Goal: Information Seeking & Learning: Find specific page/section

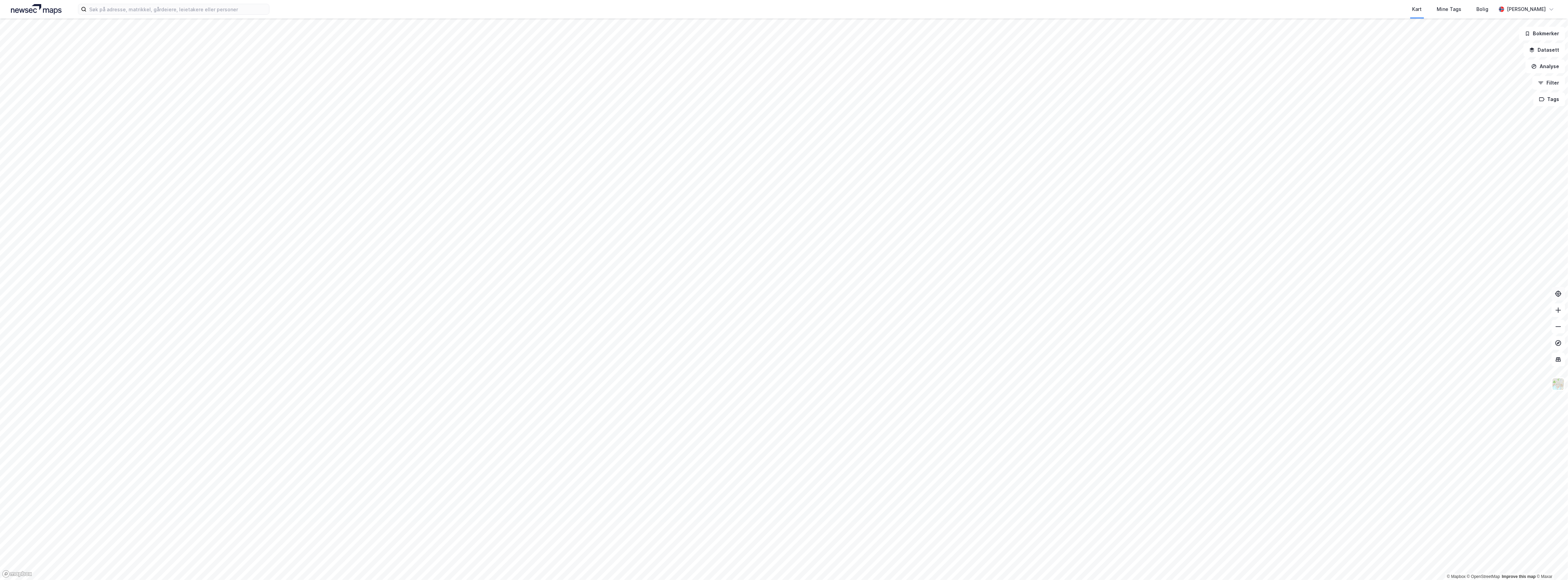
click at [1558, 293] on icon at bounding box center [1559, 293] width 2 height 2
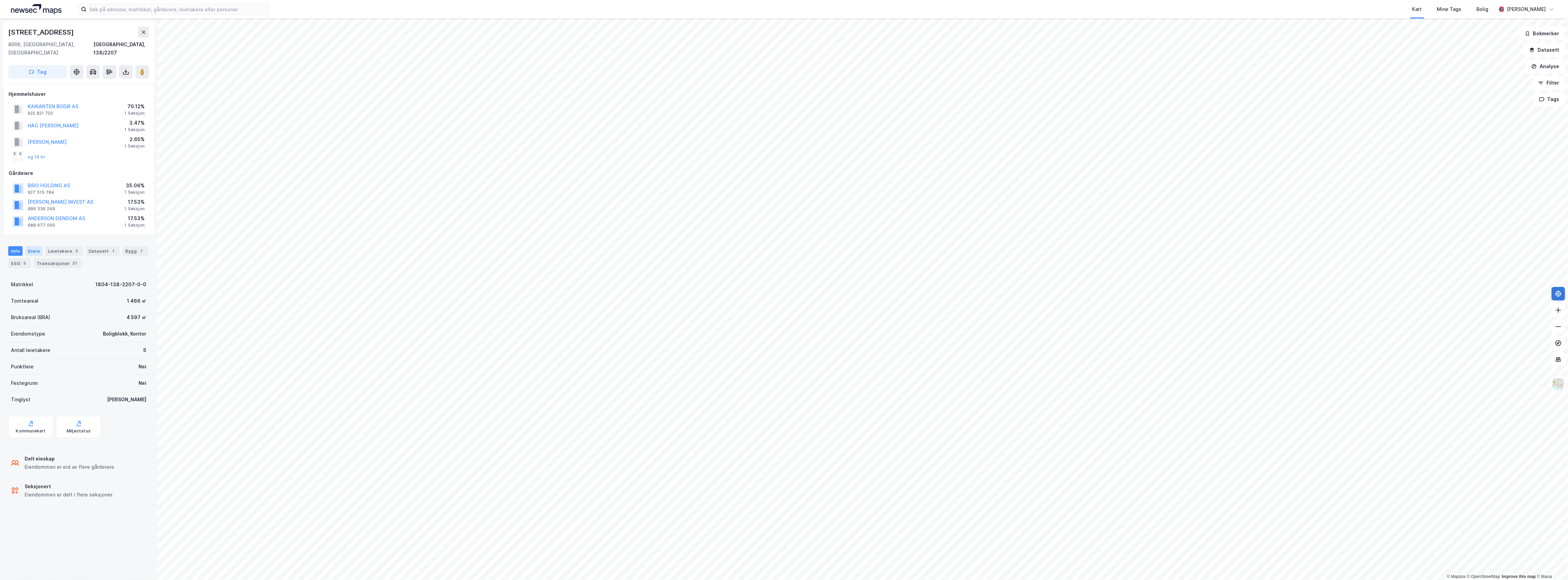
click at [31, 247] on div "Eiere" at bounding box center [34, 250] width 17 height 9
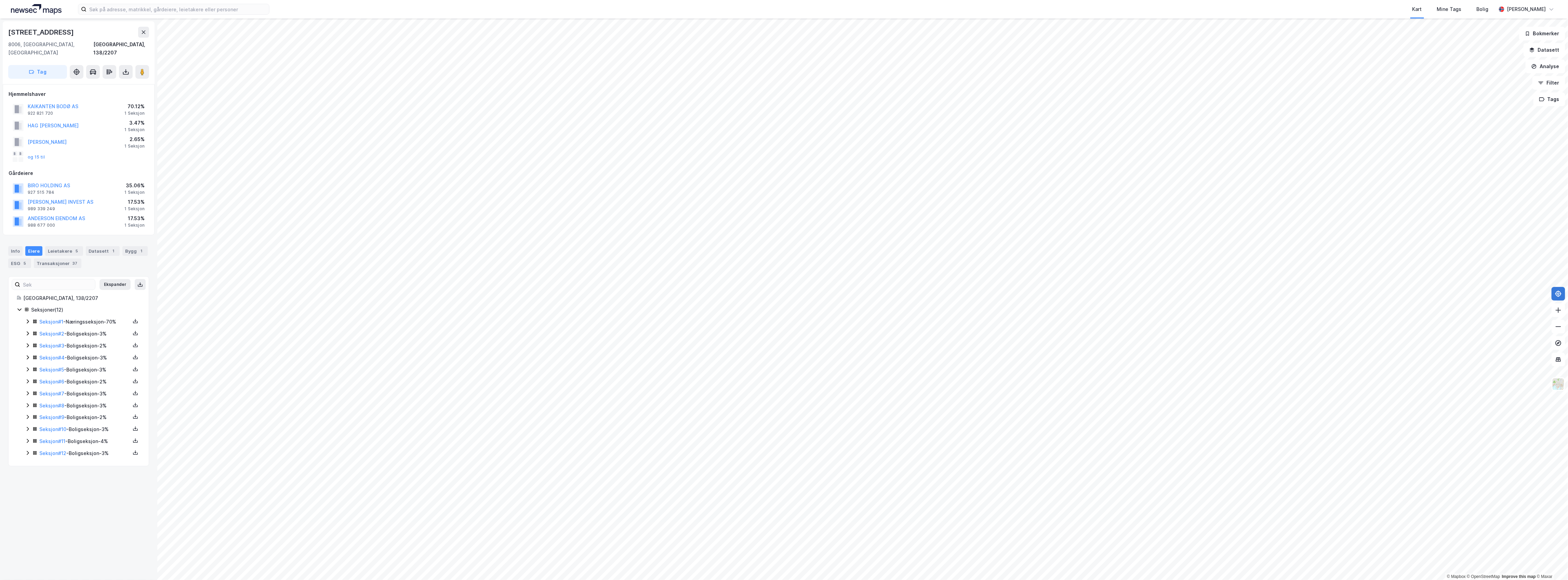
click at [26, 319] on icon at bounding box center [28, 322] width 6 height 6
click at [26, 502] on icon at bounding box center [28, 500] width 6 height 6
click at [27, 490] on icon at bounding box center [28, 487] width 6 height 6
click at [27, 478] on icon at bounding box center [28, 476] width 6 height 6
click at [27, 468] on div "Seksjon # 9 - Boligseksjon - 2%" at bounding box center [82, 464] width 116 height 9
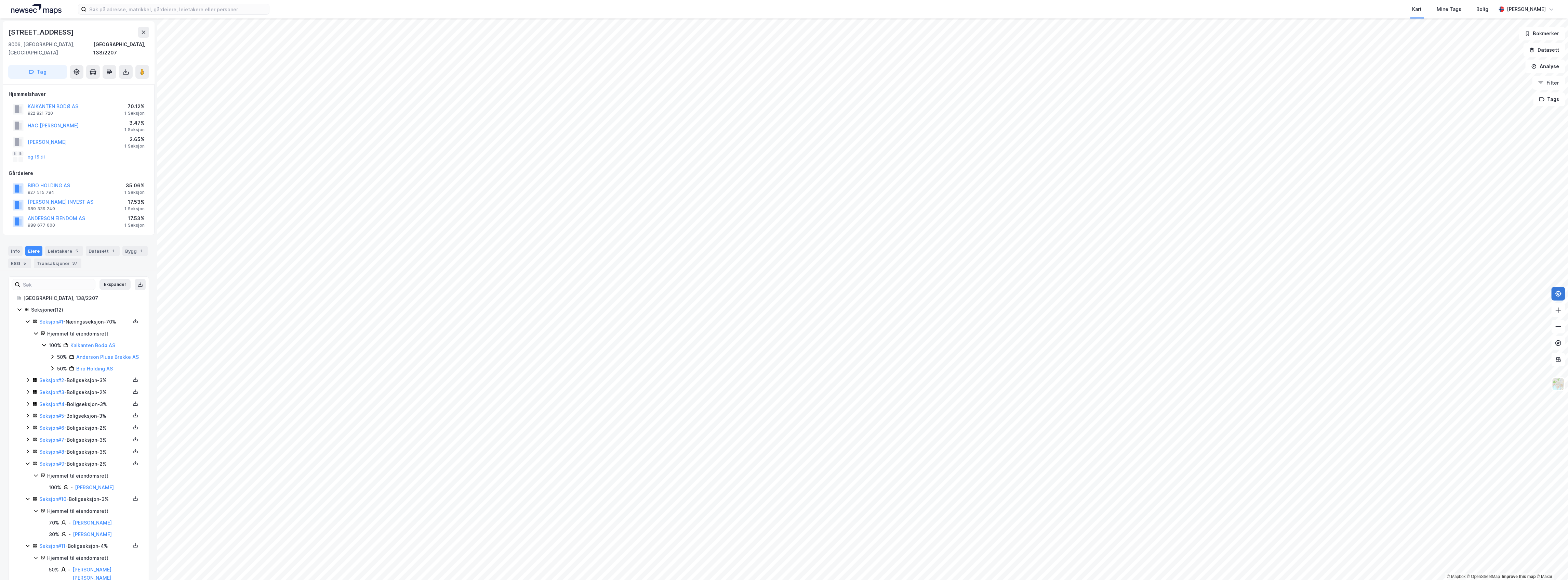
click at [26, 454] on icon at bounding box center [28, 452] width 6 height 6
click at [26, 442] on icon at bounding box center [28, 440] width 6 height 6
click at [29, 430] on icon at bounding box center [28, 428] width 6 height 6
click at [28, 418] on icon at bounding box center [28, 416] width 6 height 6
click at [28, 404] on icon at bounding box center [28, 404] width 2 height 4
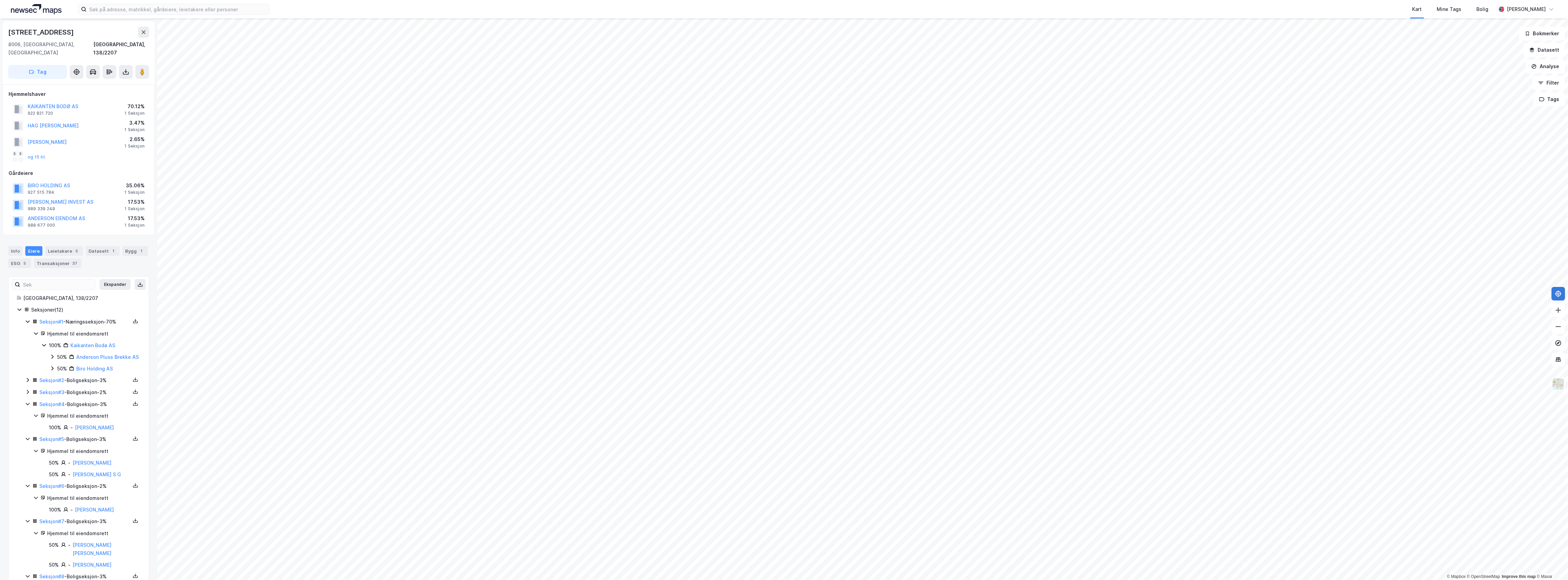
click at [28, 391] on icon at bounding box center [28, 392] width 6 height 6
click at [28, 379] on icon at bounding box center [28, 380] width 6 height 6
click at [54, 354] on icon at bounding box center [52, 357] width 6 height 6
click at [54, 403] on icon at bounding box center [52, 400] width 6 height 6
click at [144, 69] on button at bounding box center [142, 71] width 14 height 14
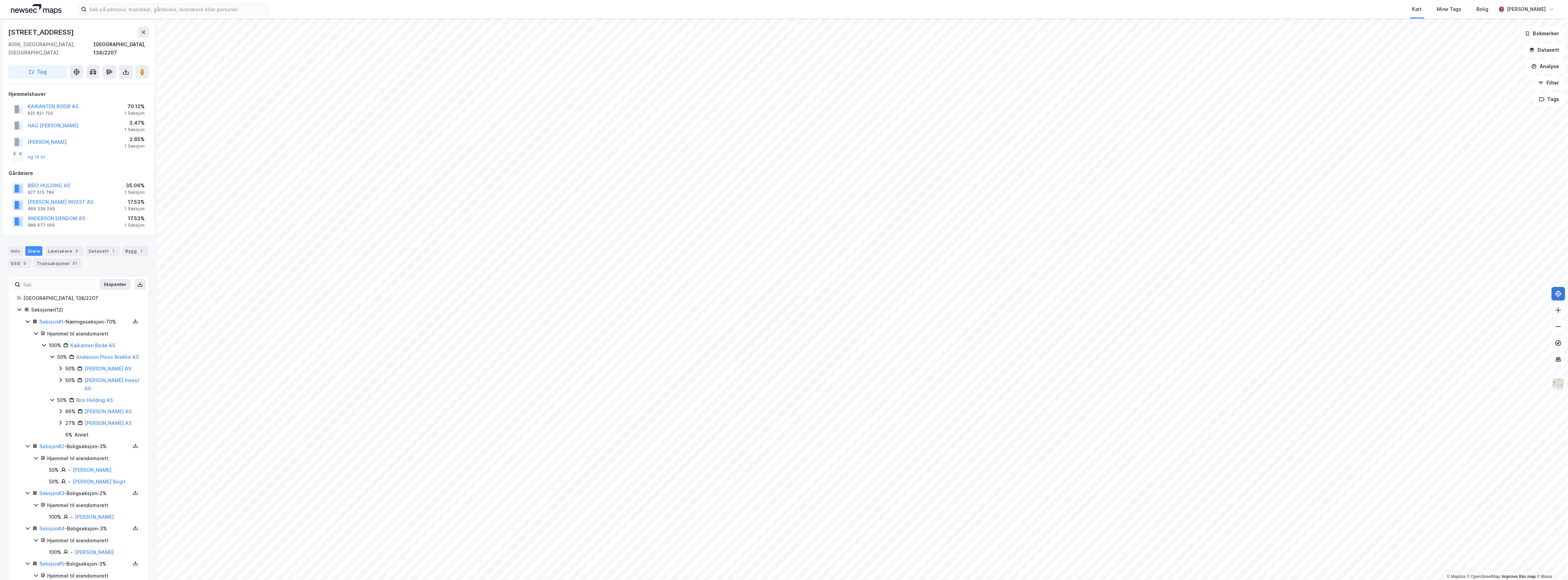
click at [60, 414] on icon at bounding box center [61, 411] width 6 height 6
click at [59, 382] on icon at bounding box center [61, 380] width 6 height 6
drag, startPoint x: 129, startPoint y: 422, endPoint x: 99, endPoint y: 411, distance: 32.0
click at [100, 404] on div "[PERSON_NAME]" at bounding box center [119, 400] width 39 height 8
copy link "[PERSON_NAME]"
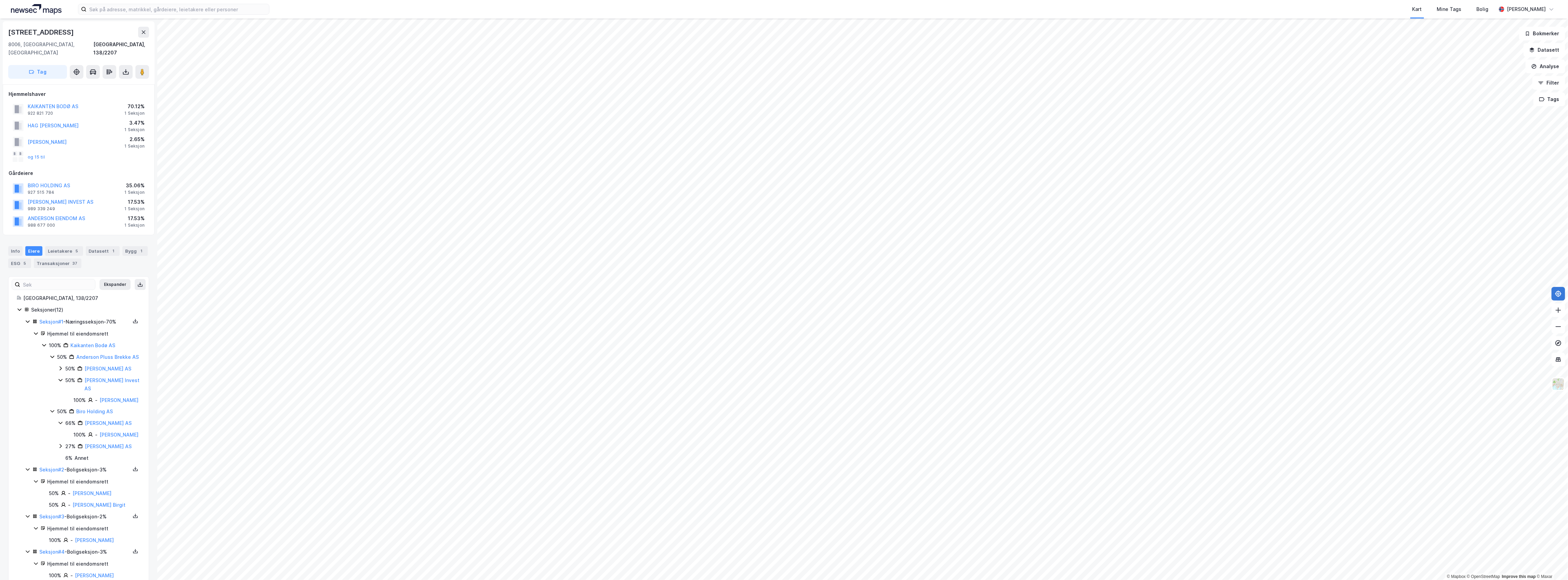
click at [59, 368] on icon at bounding box center [61, 368] width 6 height 6
click at [50, 354] on icon at bounding box center [52, 357] width 6 height 6
click at [87, 354] on link "Anderson Pluss Brekke AS" at bounding box center [108, 357] width 63 height 6
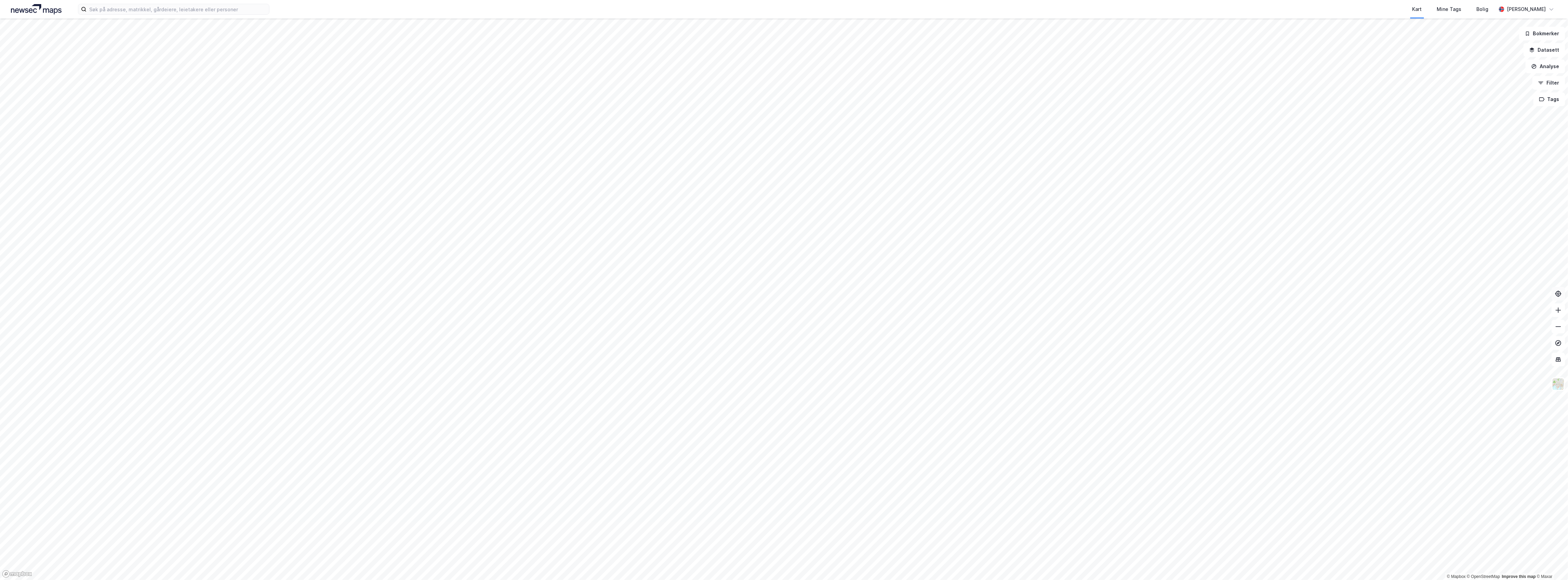
click at [1554, 293] on button at bounding box center [1559, 293] width 14 height 14
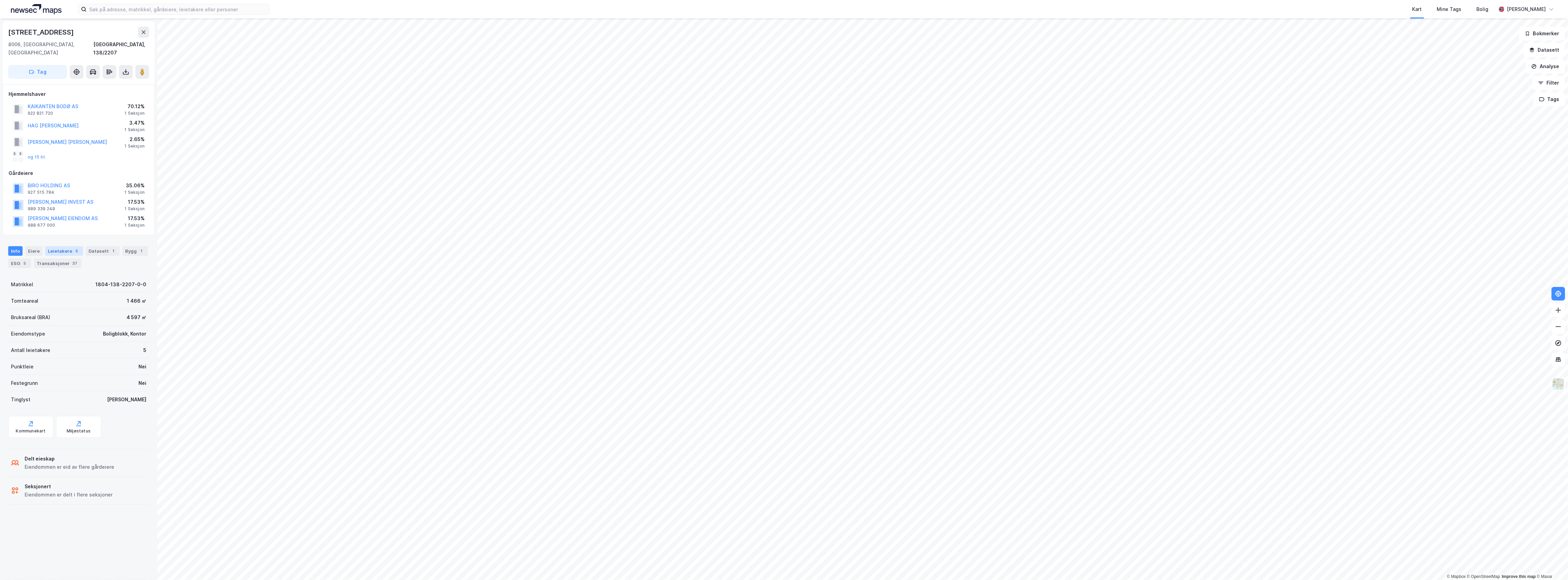
click at [54, 246] on div "Leietakere 5" at bounding box center [64, 250] width 38 height 9
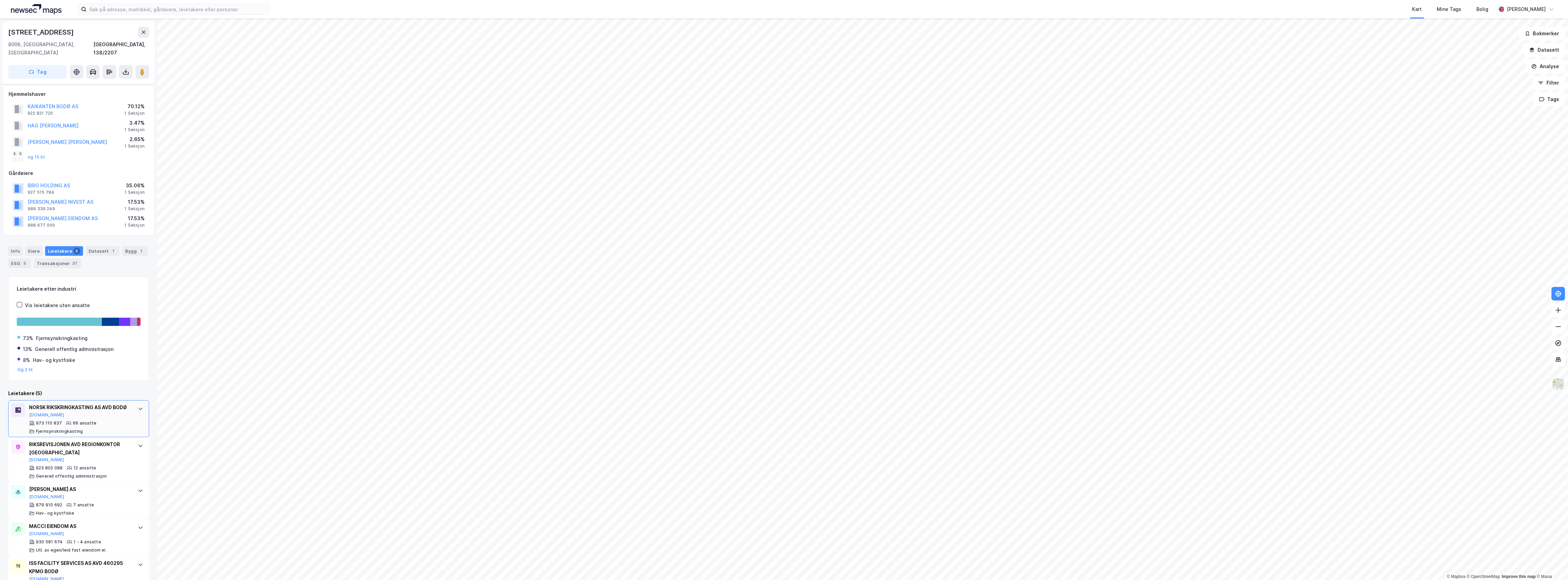
scroll to position [31, 0]
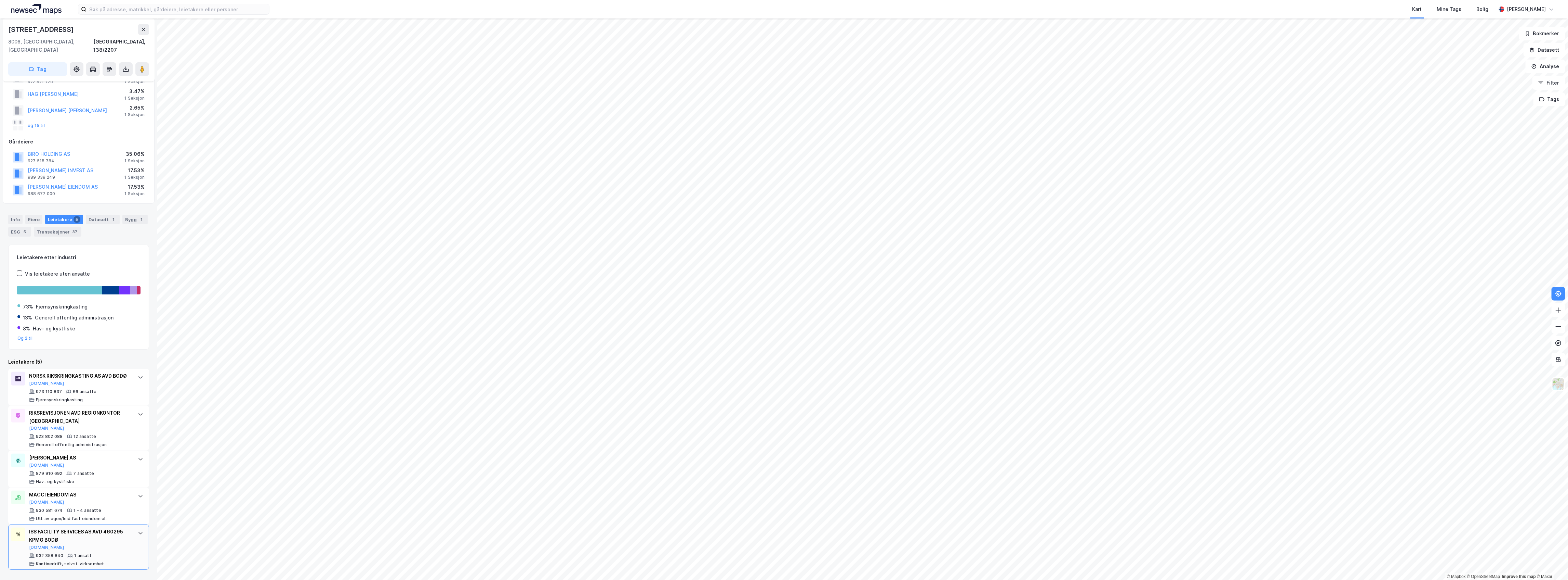
click at [138, 533] on icon at bounding box center [141, 533] width 6 height 6
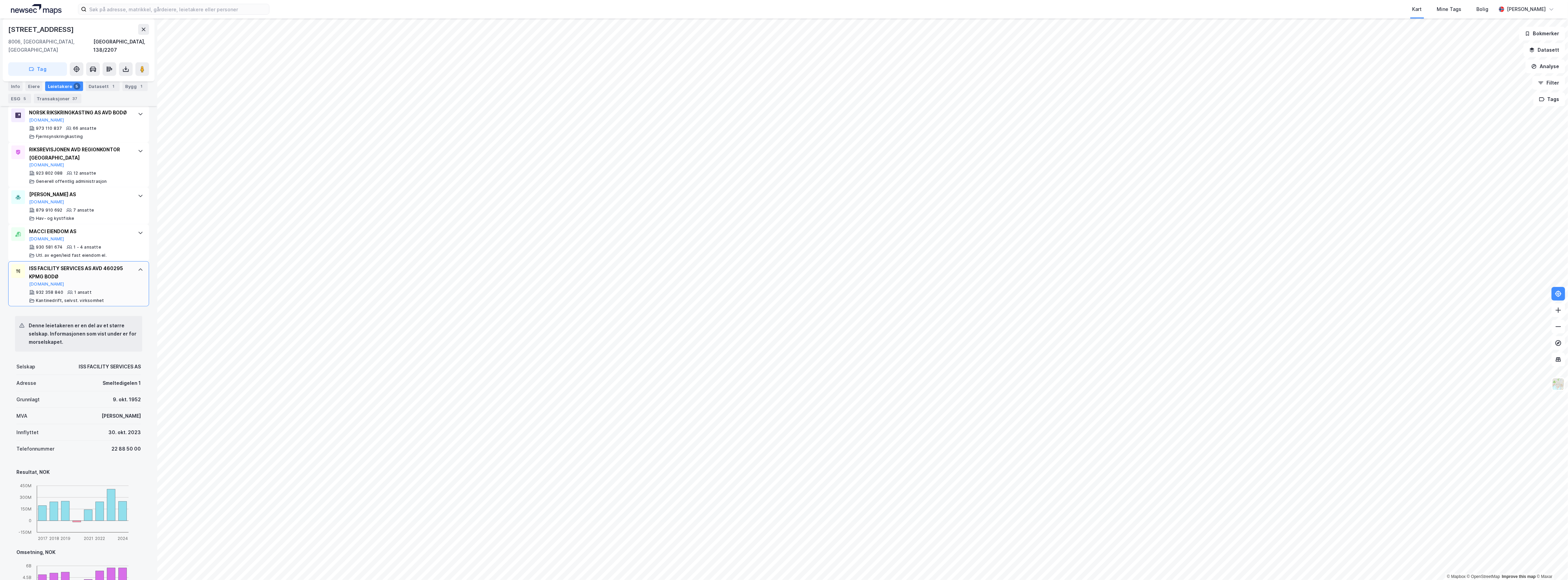
scroll to position [291, 0]
click at [138, 239] on icon at bounding box center [141, 236] width 6 height 6
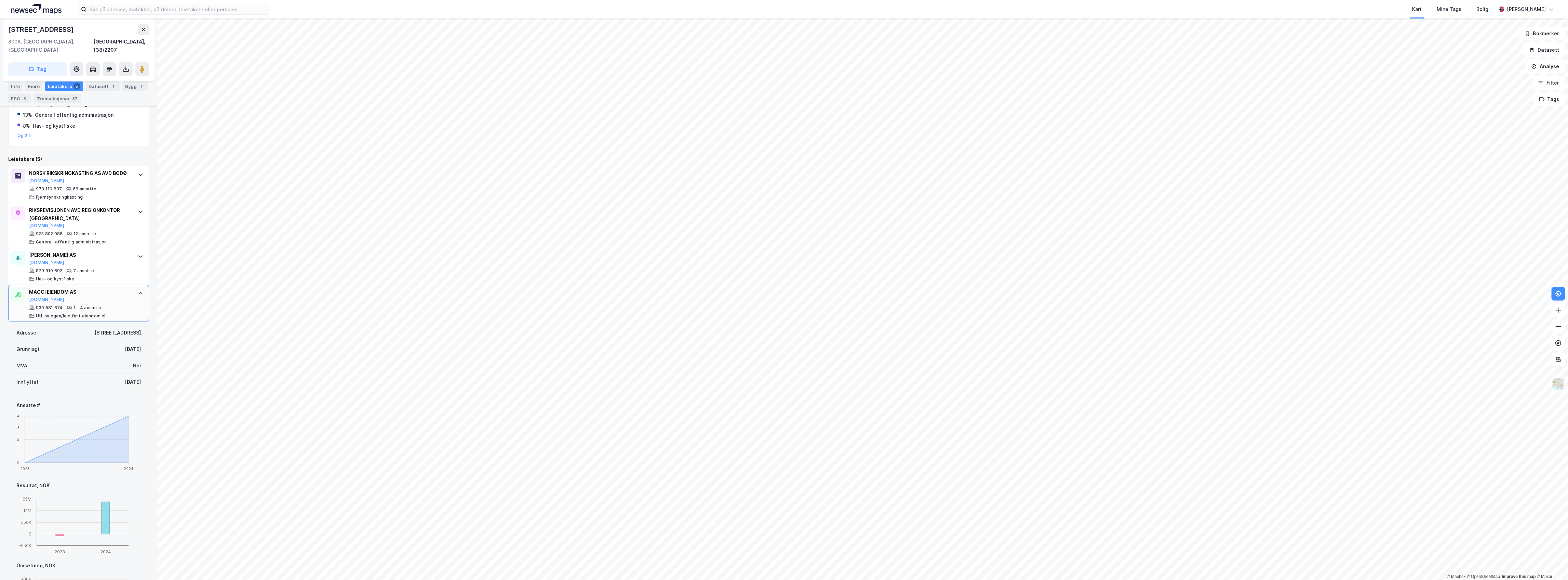
scroll to position [198, 0]
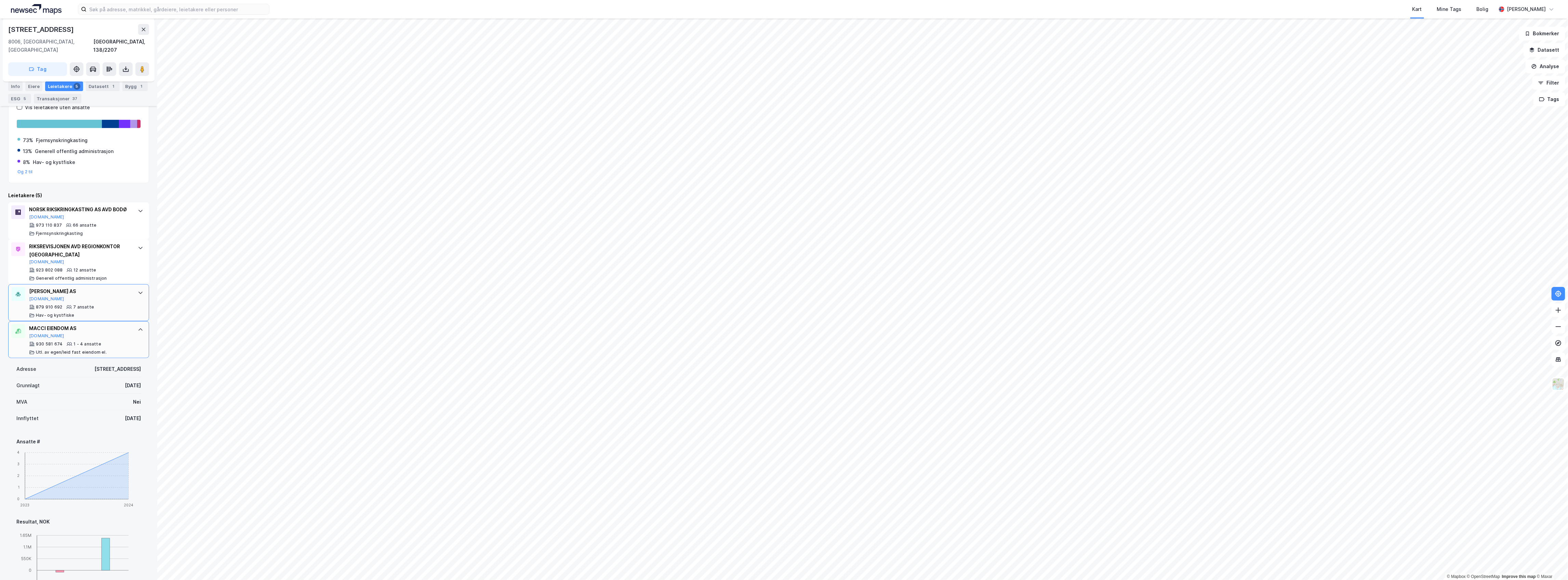
click at [138, 291] on icon at bounding box center [141, 293] width 6 height 6
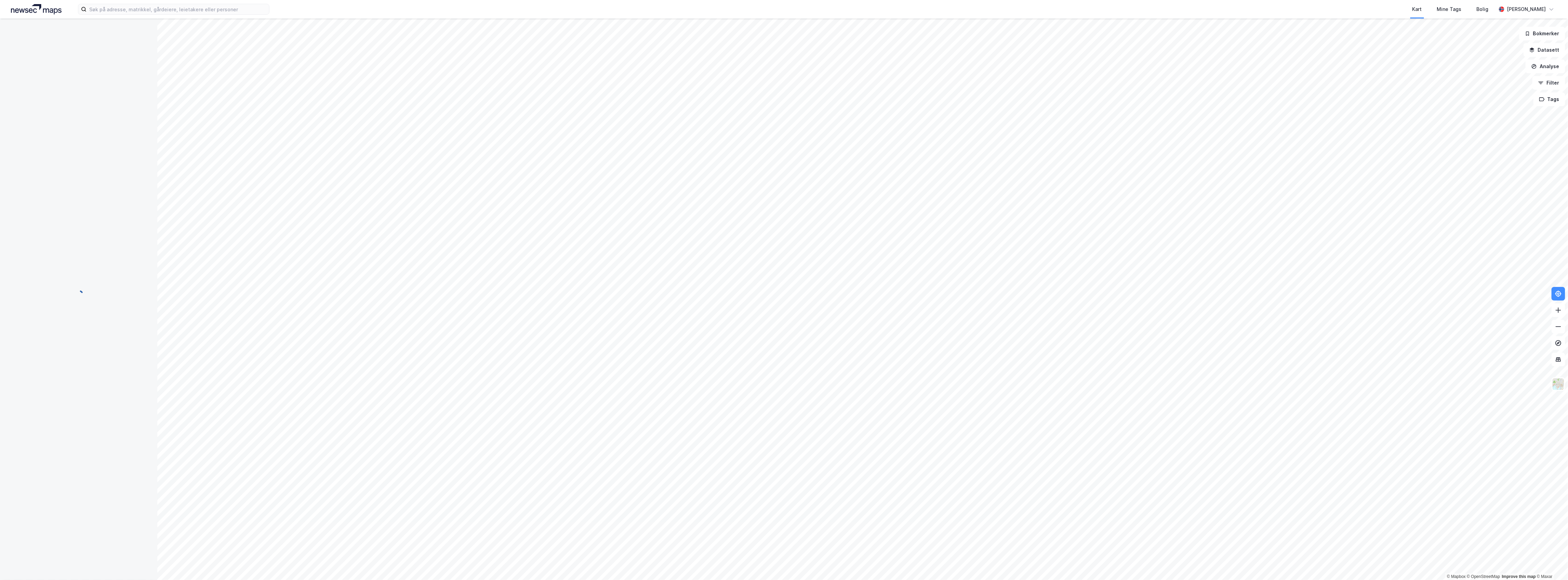
scroll to position [0, 0]
click at [139, 65] on button at bounding box center [142, 71] width 14 height 14
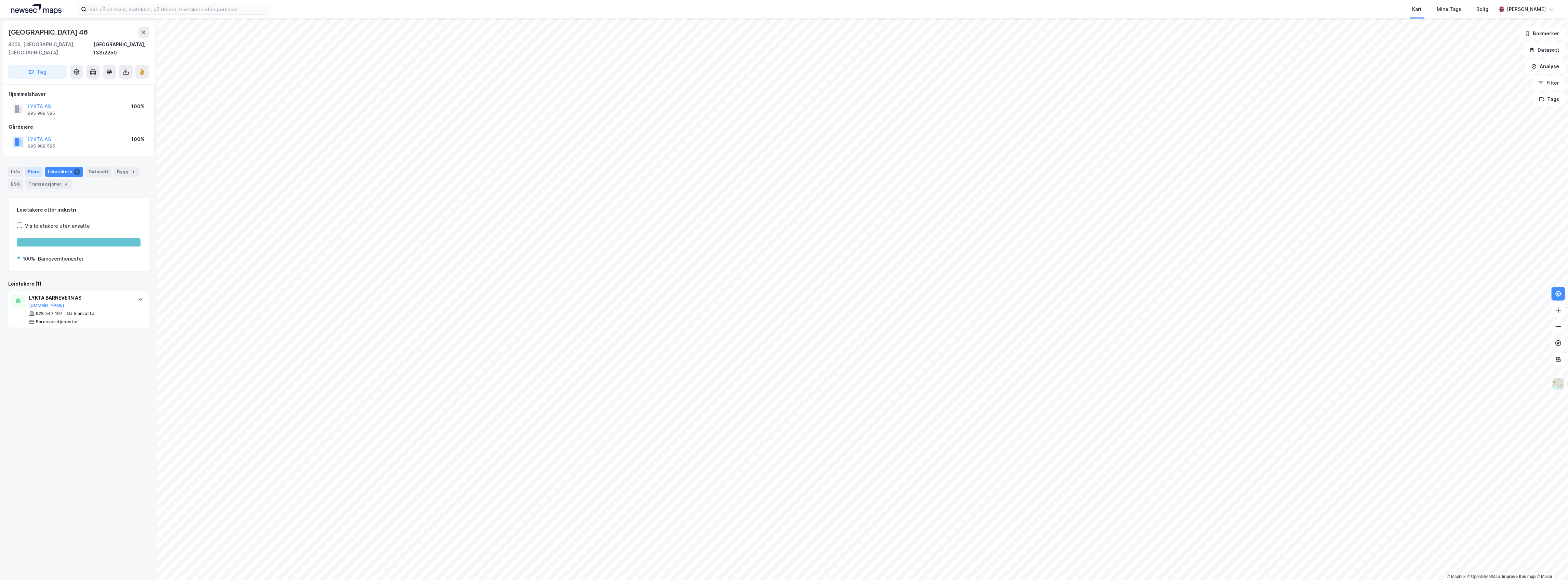
click at [36, 167] on div "Eiere" at bounding box center [34, 171] width 17 height 9
